Goal: Transaction & Acquisition: Purchase product/service

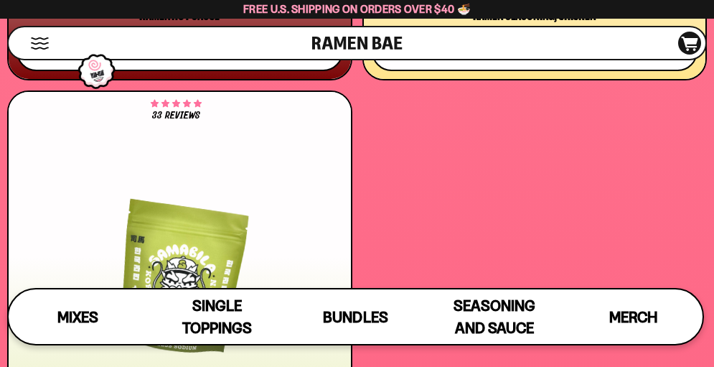
scroll to position [6968, 0]
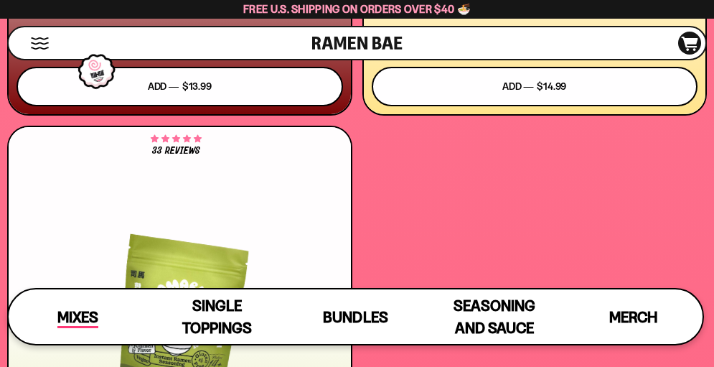
click at [86, 317] on span "Mixes" at bounding box center [77, 318] width 41 height 20
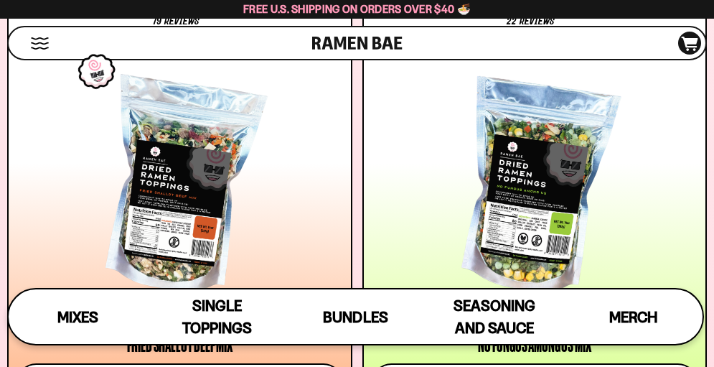
scroll to position [1439, 0]
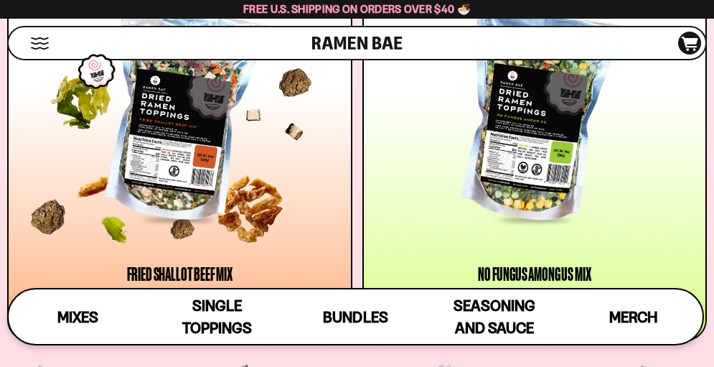
click at [187, 130] on div at bounding box center [180, 116] width 327 height 209
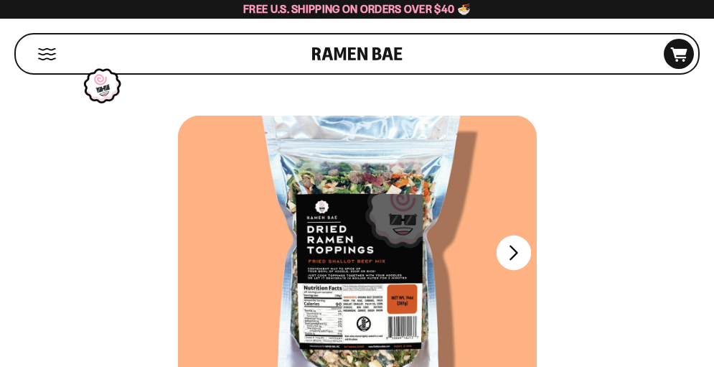
click at [514, 254] on button "FADCB6FD-DFAB-4417-9F21-029242090B77" at bounding box center [513, 252] width 34 height 34
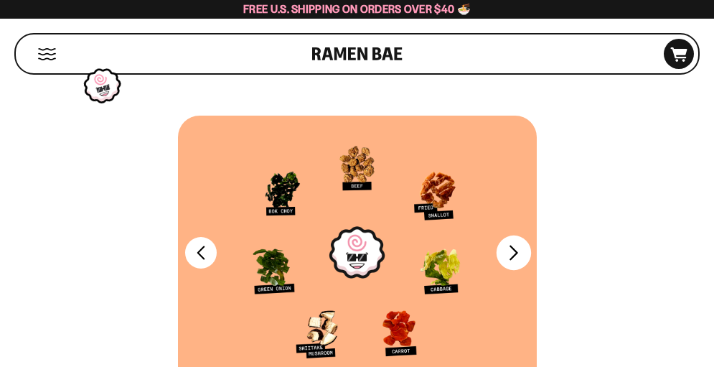
click at [514, 254] on button "FADCB6FD-DFAB-4417-9F21-029242090B77" at bounding box center [513, 252] width 34 height 34
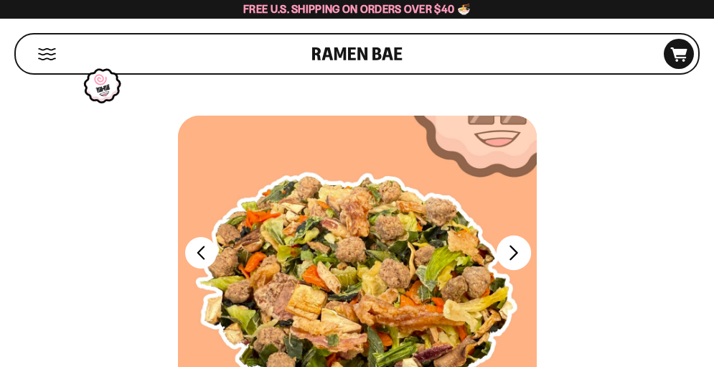
click at [514, 254] on button "FADCB6FD-DFAB-4417-9F21-029242090B77" at bounding box center [513, 252] width 34 height 34
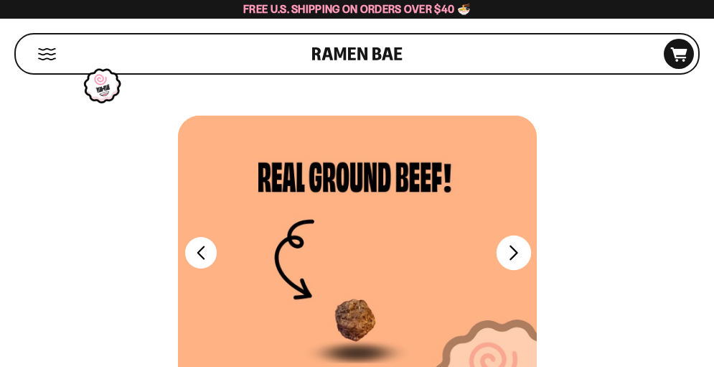
click at [514, 254] on button "FADCB6FD-DFAB-4417-9F21-029242090B77" at bounding box center [513, 252] width 34 height 34
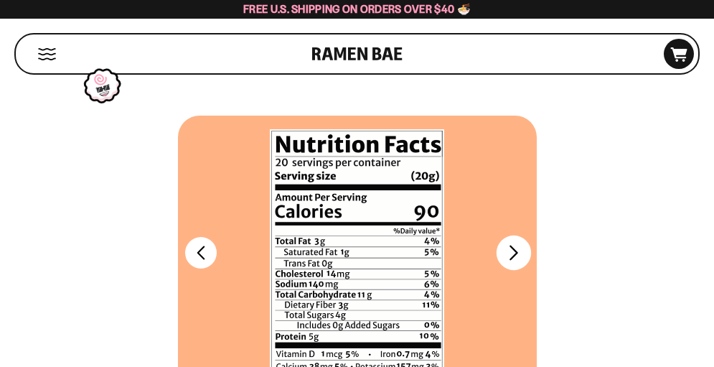
click at [514, 254] on div at bounding box center [357, 253] width 359 height 274
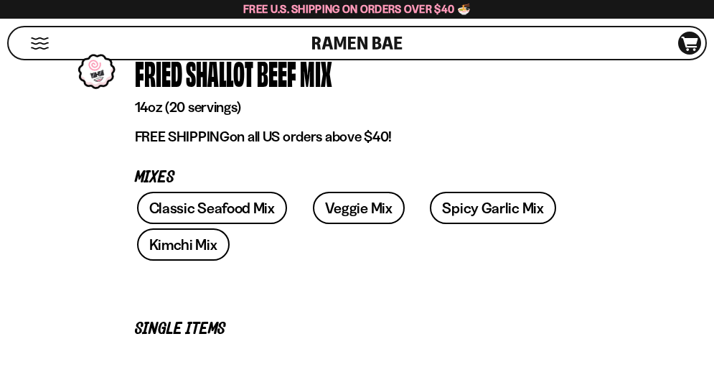
scroll to position [433, 0]
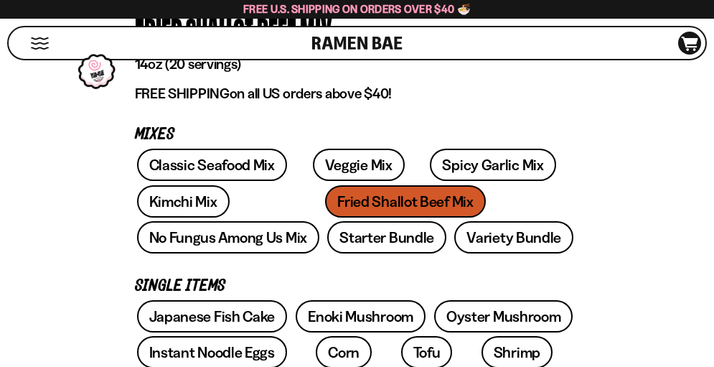
click at [337, 205] on div "Classic Seafood Mix Veggie Mix Spicy Garlic Mix Kimchi Mix Fried Shallot Beef M…" at bounding box center [357, 203] width 445 height 109
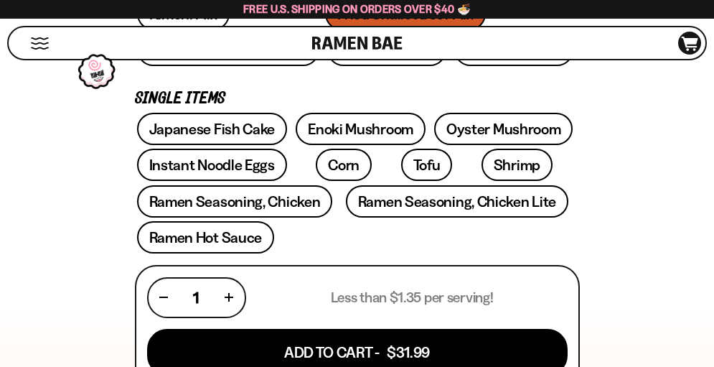
scroll to position [649, 0]
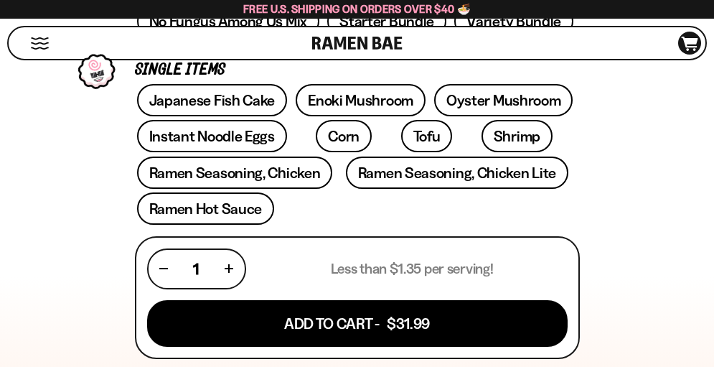
click at [227, 269] on button "button" at bounding box center [229, 269] width 8 height 8
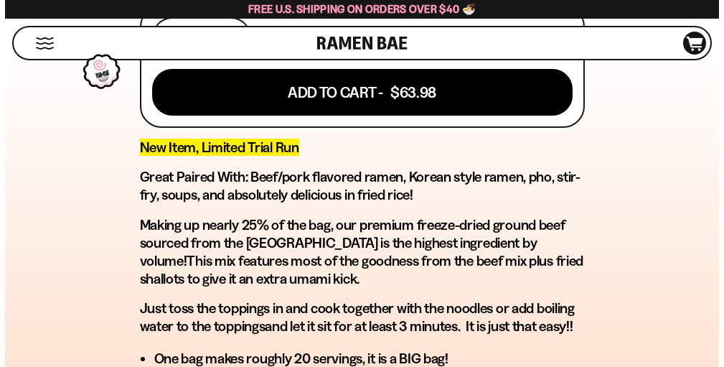
scroll to position [823, 0]
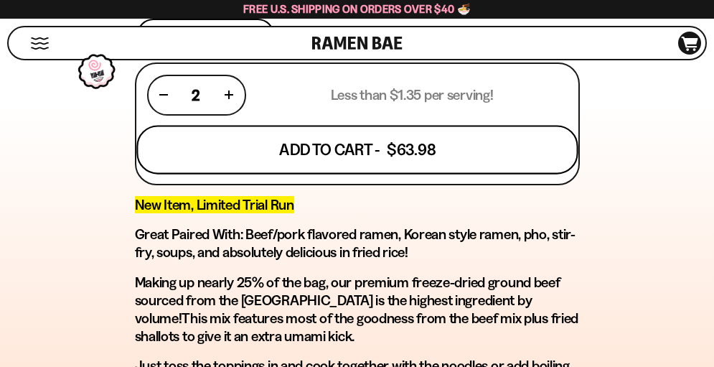
click at [381, 144] on button "Add To Cart - $63.98" at bounding box center [357, 149] width 442 height 49
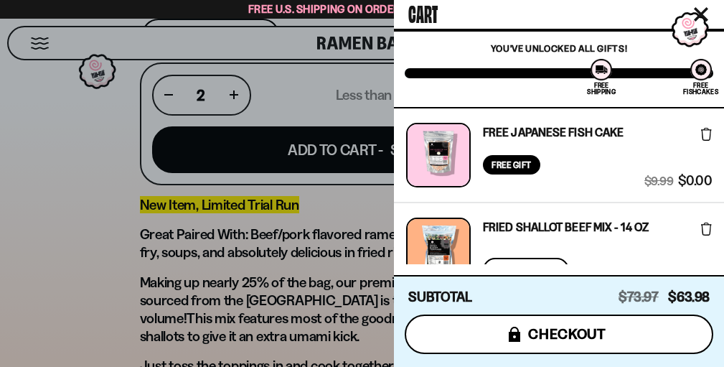
click at [610, 329] on button "icons8-lock checkout" at bounding box center [559, 333] width 309 height 39
